Goal: Task Accomplishment & Management: Manage account settings

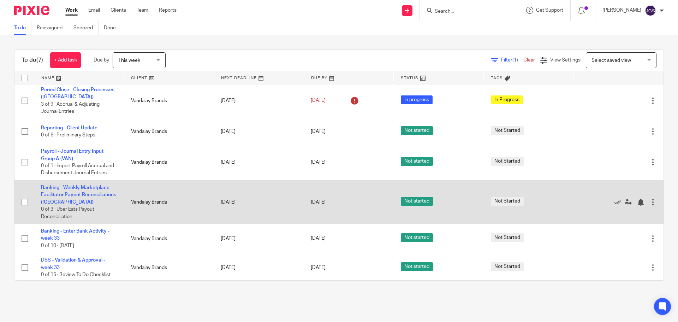
scroll to position [41, 0]
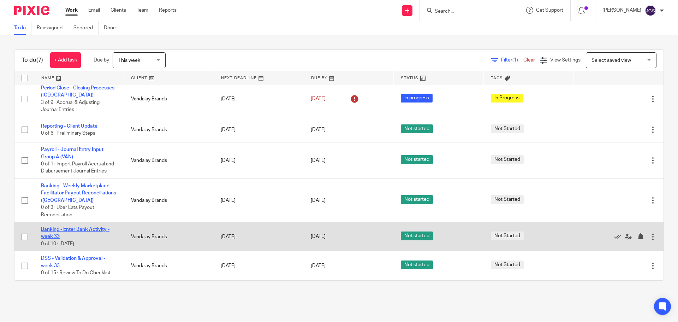
click at [66, 227] on link "Banking - Enter Bank Activity - week 33" at bounding box center [75, 233] width 69 height 12
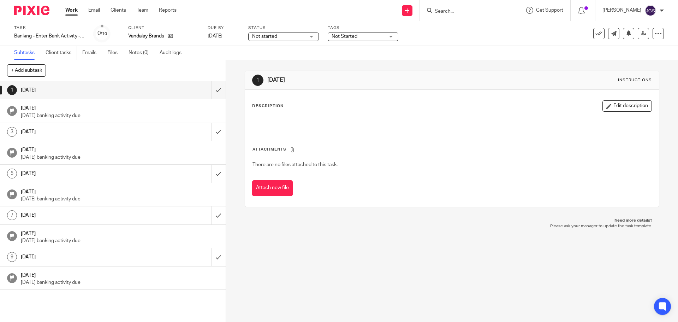
click at [311, 37] on div "Not started Not started" at bounding box center [283, 36] width 71 height 8
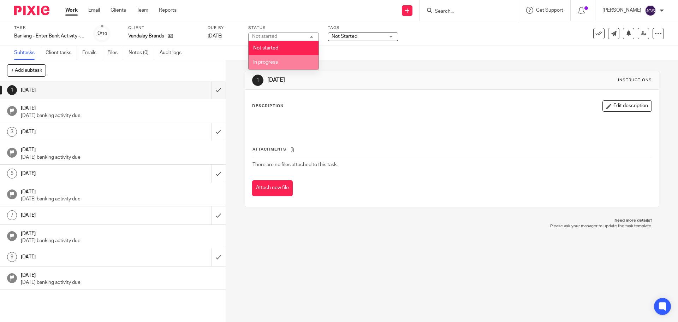
click at [298, 63] on li "In progress" at bounding box center [284, 62] width 70 height 14
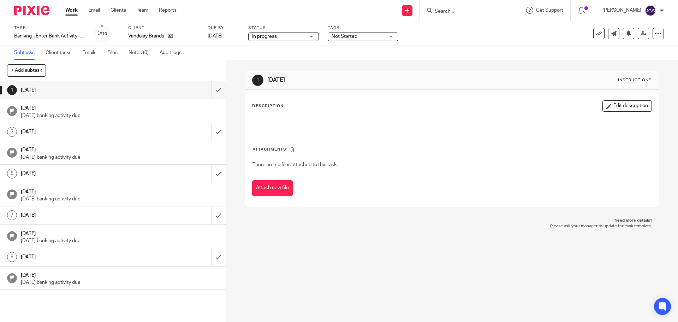
click at [392, 38] on div "Not Started" at bounding box center [363, 36] width 71 height 8
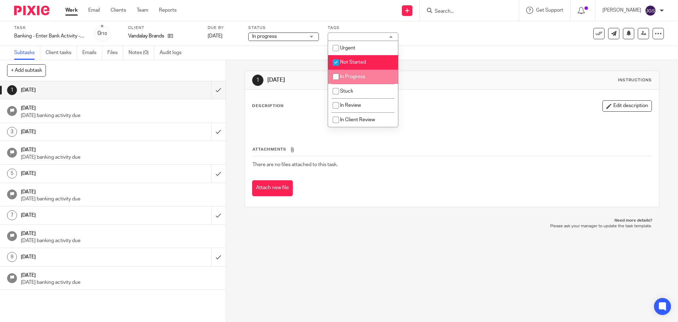
click at [359, 81] on li "In Progress" at bounding box center [363, 77] width 70 height 14
checkbox input "true"
click at [356, 57] on li "Not Started" at bounding box center [363, 62] width 70 height 14
checkbox input "false"
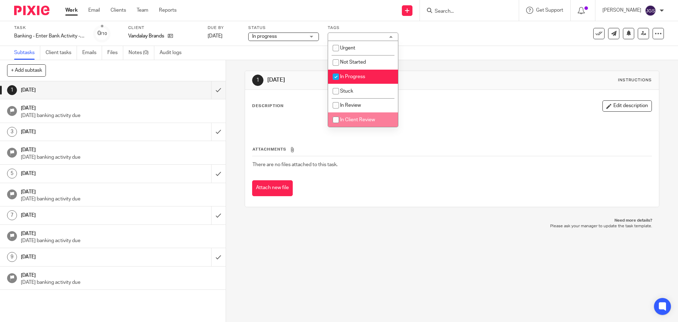
click at [363, 217] on div "1 Friday Instructions Description Edit description Attachments There are no fil…" at bounding box center [452, 139] width 414 height 158
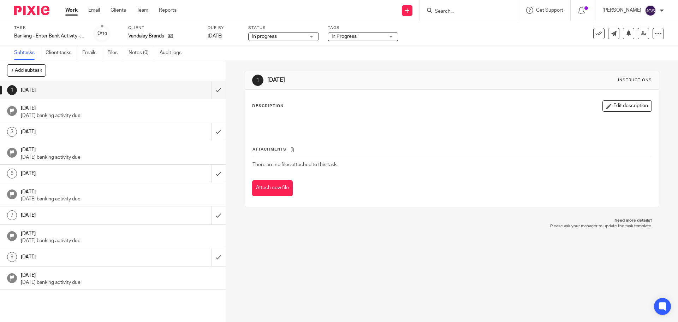
click at [71, 11] on link "Work" at bounding box center [71, 10] width 12 height 7
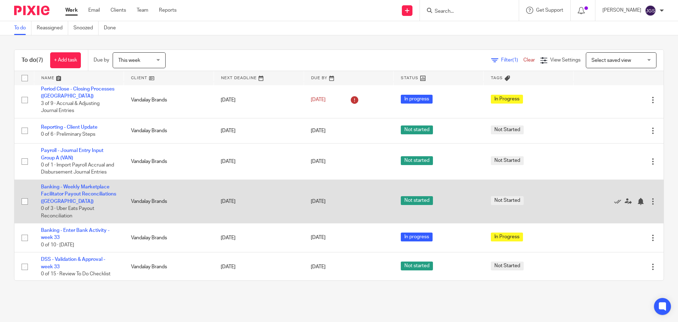
scroll to position [41, 0]
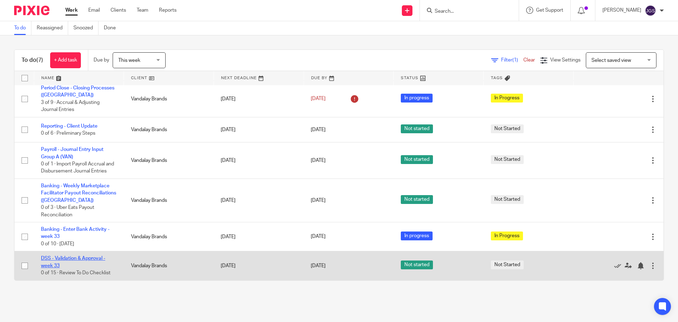
click at [73, 256] on link "DSS - Validation & Approval - week 33" at bounding box center [73, 262] width 64 height 12
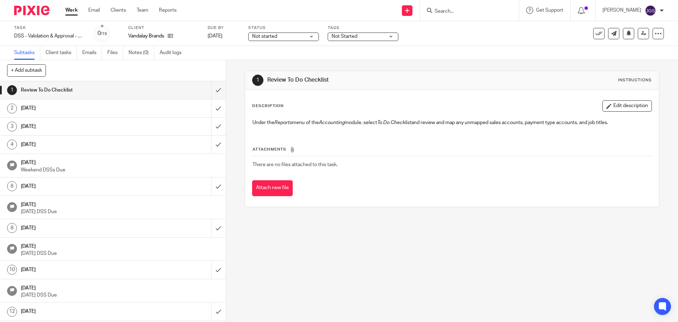
click at [312, 35] on div "Not started Not started" at bounding box center [283, 36] width 71 height 8
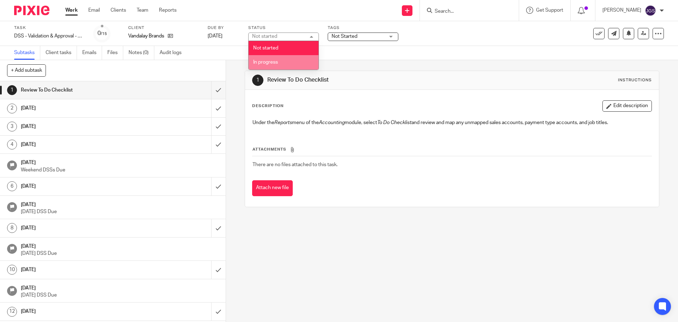
click at [296, 63] on li "In progress" at bounding box center [284, 62] width 70 height 14
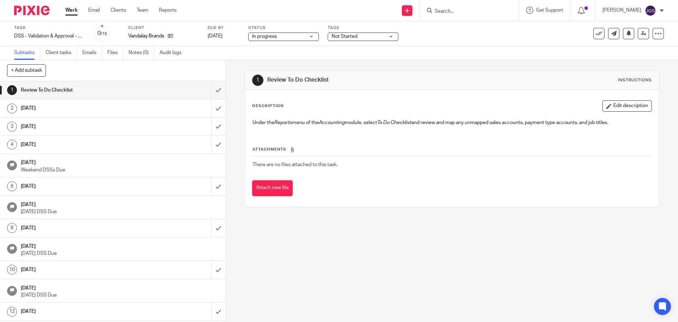
click at [390, 34] on div "Not Started" at bounding box center [363, 36] width 71 height 8
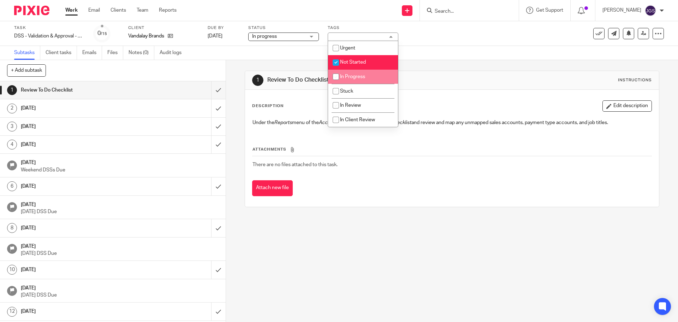
click at [361, 75] on span "In Progress" at bounding box center [352, 76] width 25 height 5
checkbox input "true"
click at [360, 62] on span "Not Started" at bounding box center [353, 62] width 26 height 5
checkbox input "false"
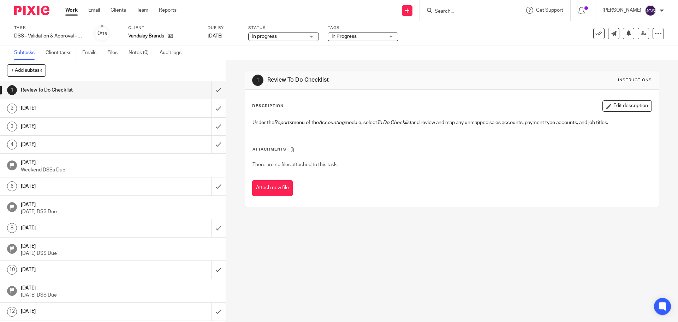
click at [334, 217] on div "1 Review To Do Checklist Instructions Description Edit description Under the Re…" at bounding box center [452, 139] width 414 height 158
click at [210, 90] on input "submit" at bounding box center [113, 90] width 226 height 18
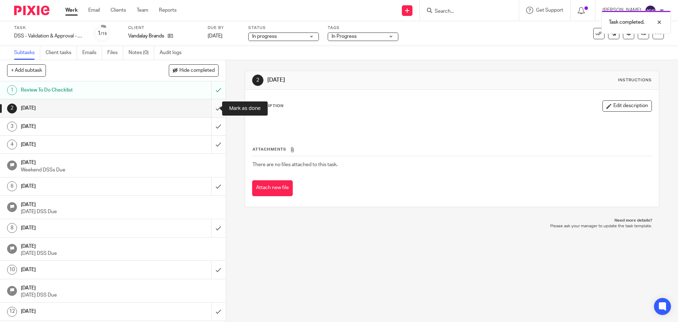
click at [211, 107] on input "submit" at bounding box center [113, 108] width 226 height 18
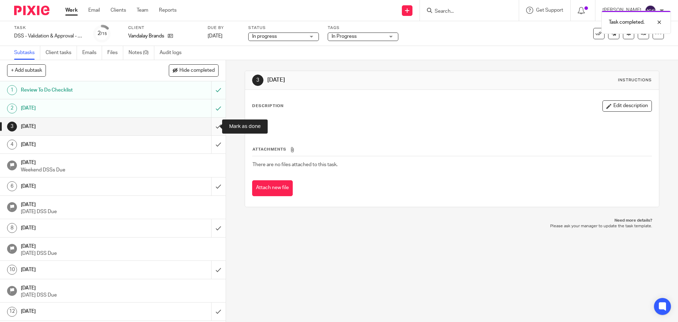
click at [211, 127] on input "submit" at bounding box center [113, 127] width 226 height 18
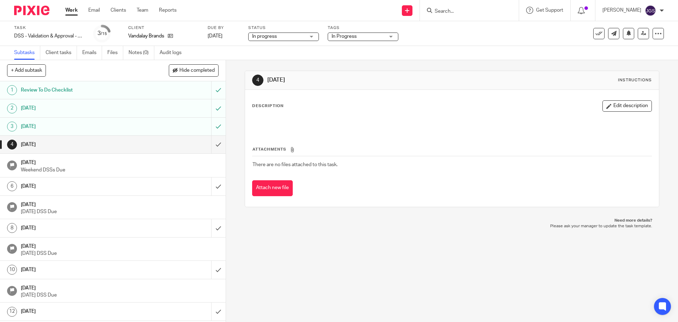
click at [72, 8] on link "Work" at bounding box center [71, 10] width 12 height 7
